Goal: Navigation & Orientation: Find specific page/section

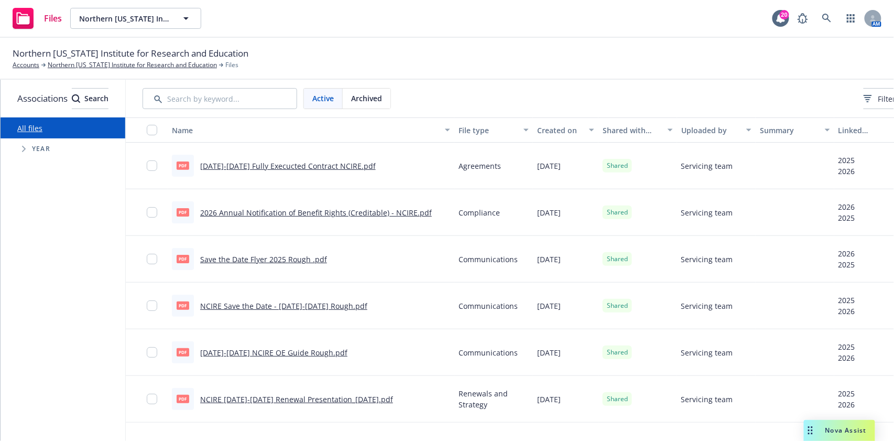
scroll to position [0, 116]
